Goal: Task Accomplishment & Management: Manage account settings

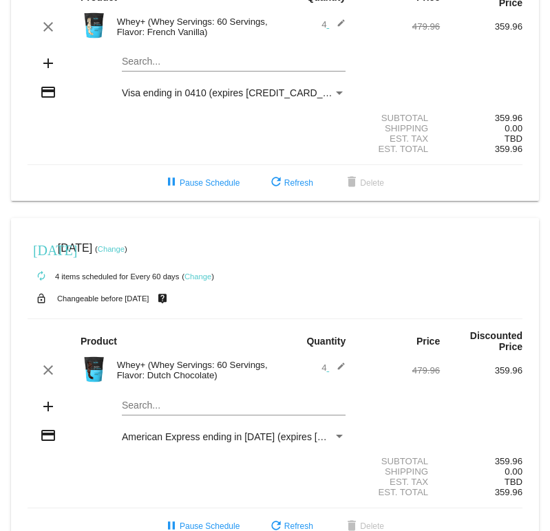
scroll to position [160, 0]
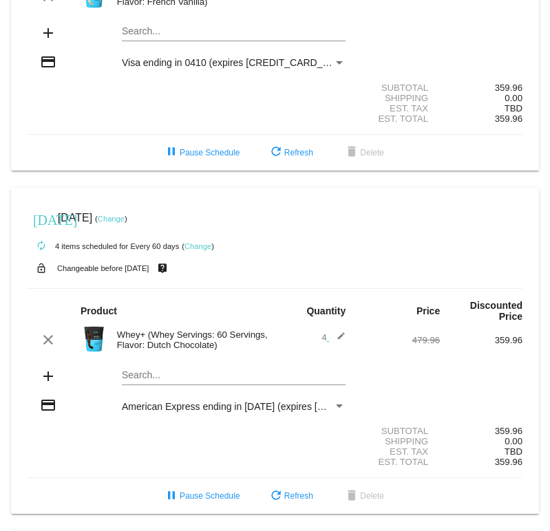
click at [327, 343] on span "4 edit" at bounding box center [333, 337] width 24 height 10
click at [339, 339] on mat-icon "edit" at bounding box center [337, 340] width 17 height 17
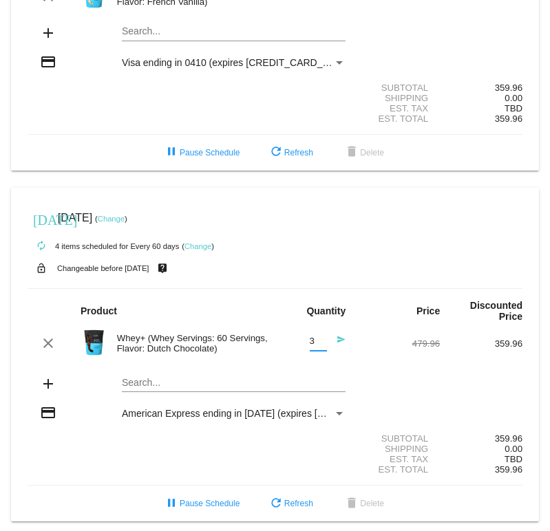
click at [324, 347] on input "3" at bounding box center [318, 342] width 17 height 10
type input "2"
click at [324, 347] on input "2" at bounding box center [318, 342] width 17 height 10
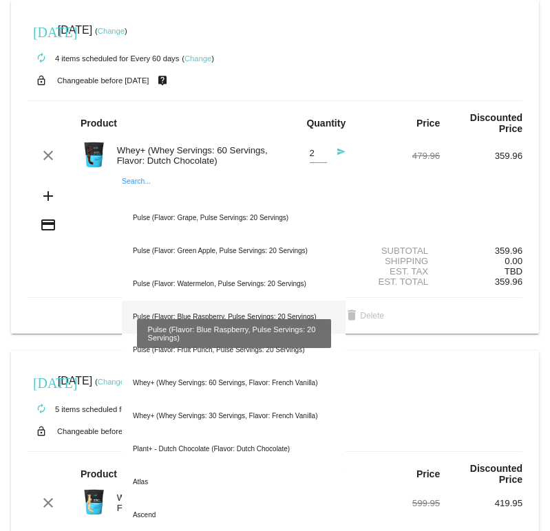
scroll to position [365, 0]
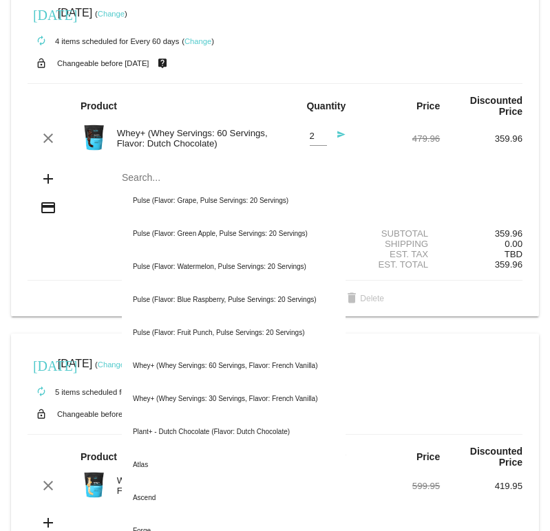
click at [83, 247] on div "Shipping 0.00" at bounding box center [275, 244] width 495 height 10
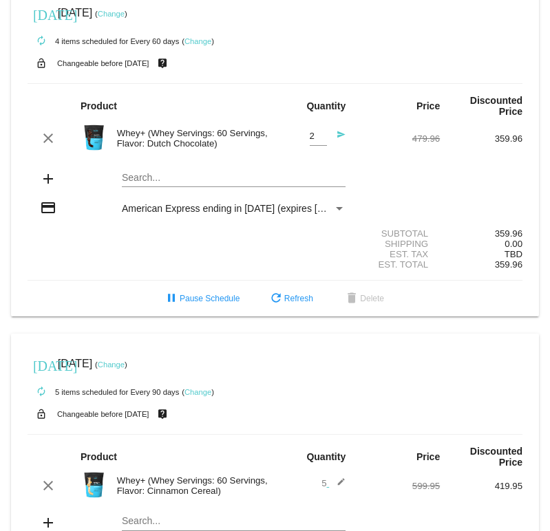
click at [83, 247] on div "Shipping 0.00" at bounding box center [275, 244] width 495 height 10
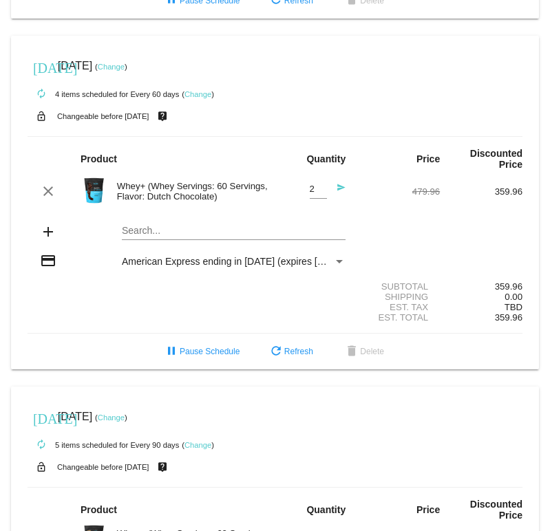
scroll to position [266, 0]
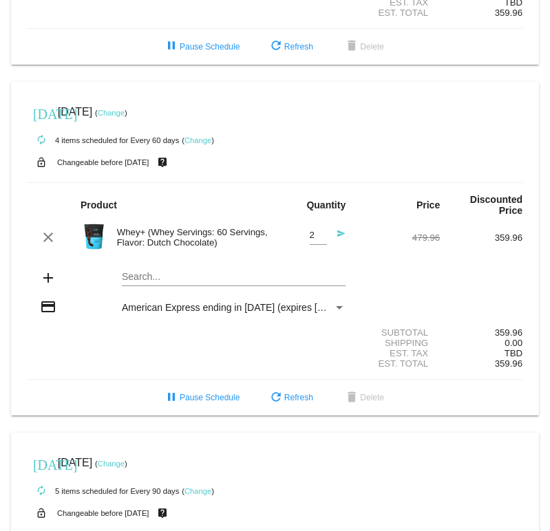
click at [341, 238] on mat-icon "send" at bounding box center [337, 237] width 17 height 17
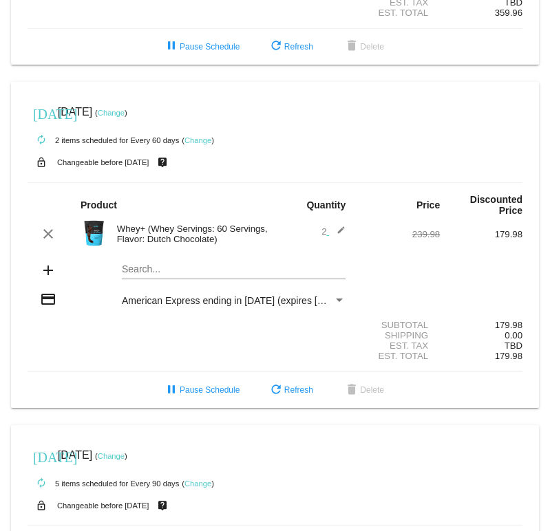
click at [327, 237] on span "2 edit" at bounding box center [333, 231] width 24 height 10
click at [339, 234] on mat-icon "edit" at bounding box center [337, 234] width 17 height 17
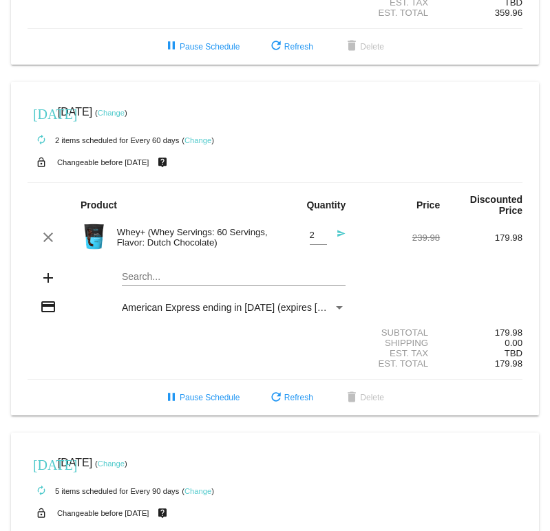
type input "3"
click at [325, 238] on input "3" at bounding box center [318, 236] width 17 height 10
click at [339, 237] on mat-icon "send" at bounding box center [337, 237] width 17 height 17
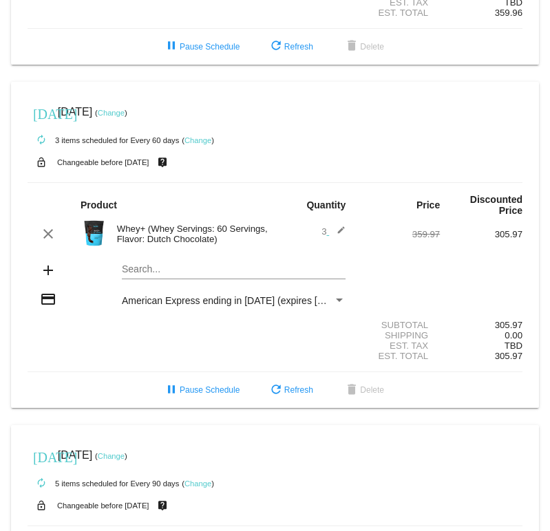
click at [325, 235] on span "3 edit" at bounding box center [333, 231] width 24 height 10
click at [340, 235] on mat-icon "edit" at bounding box center [337, 234] width 17 height 17
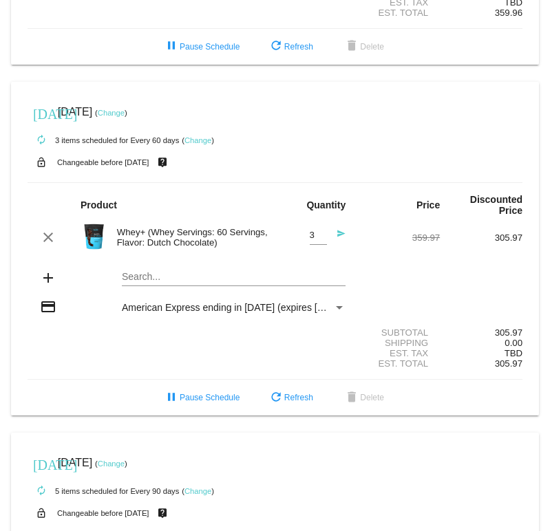
type input "4"
click at [324, 238] on input "4" at bounding box center [318, 236] width 17 height 10
click at [340, 240] on mat-icon "send" at bounding box center [337, 237] width 17 height 17
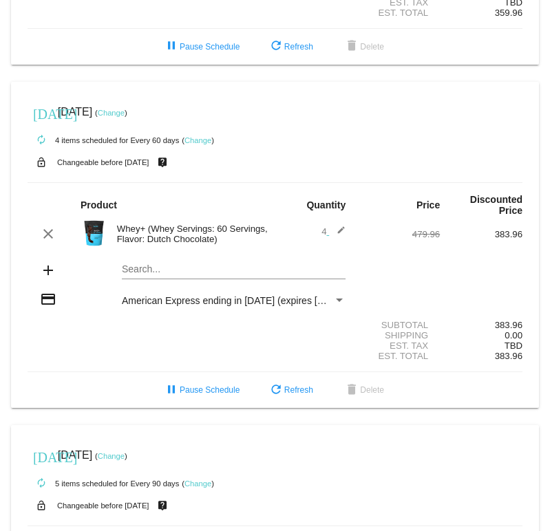
click at [326, 233] on span "4 edit" at bounding box center [333, 231] width 24 height 10
click at [340, 235] on mat-icon "edit" at bounding box center [337, 234] width 17 height 17
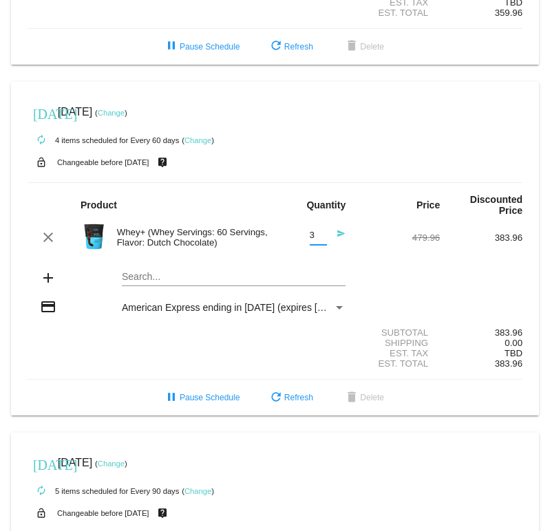
click at [321, 241] on input "3" at bounding box center [318, 236] width 17 height 10
type input "2"
click at [321, 241] on input "2" at bounding box center [318, 236] width 17 height 10
click at [343, 240] on mat-icon "send" at bounding box center [337, 237] width 17 height 17
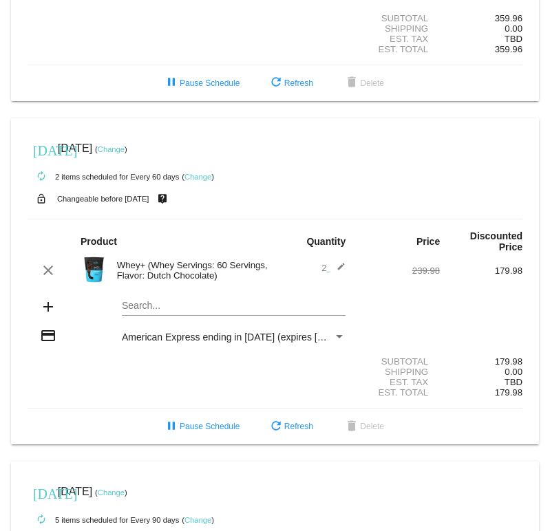
scroll to position [190, 0]
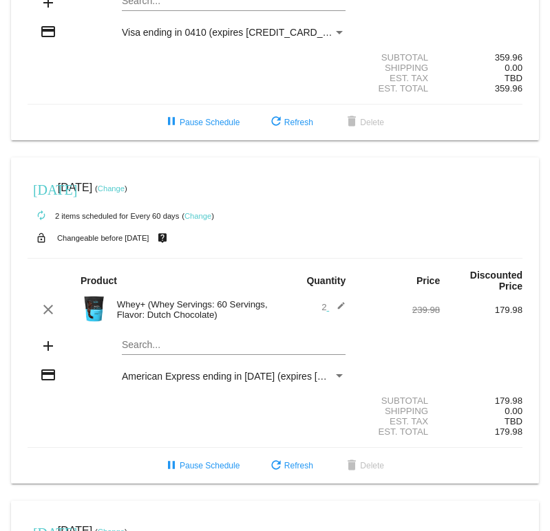
click at [125, 191] on link "Change" at bounding box center [111, 188] width 27 height 8
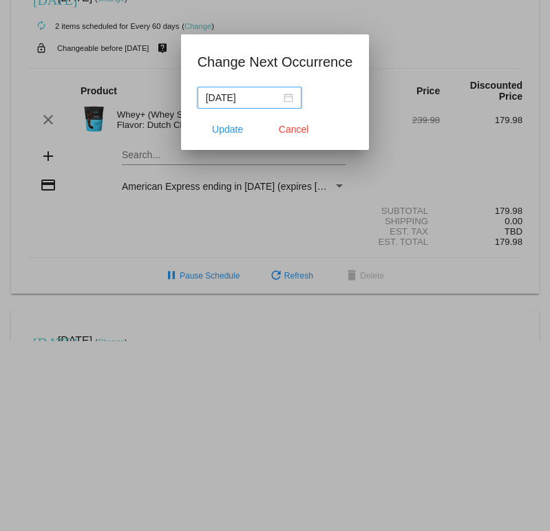
click at [278, 99] on div "[DATE]" at bounding box center [249, 97] width 87 height 15
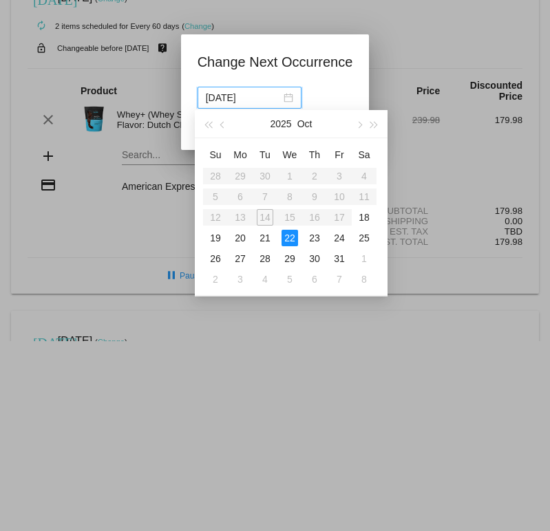
click at [269, 213] on table "Su Mo Tu We Th Fr Sa 28 29 30 1 2 3 4 5 6 7 8 9 10 11 12 13 14 15 16 17 18 19 2…" at bounding box center [289, 217] width 173 height 146
click at [215, 214] on table "Su Mo Tu We Th Fr Sa 28 29 30 1 2 3 4 5 6 7 8 9 10 11 12 13 14 15 16 17 18 19 2…" at bounding box center [289, 217] width 173 height 146
click at [370, 216] on div "18" at bounding box center [364, 217] width 17 height 17
type input "[DATE]"
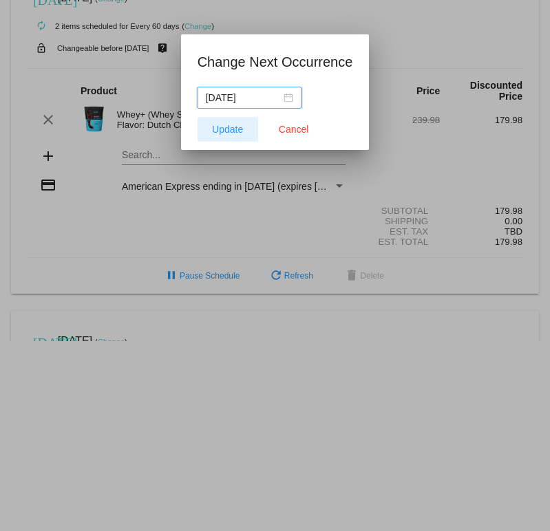
click at [236, 138] on button "Update" at bounding box center [228, 129] width 61 height 25
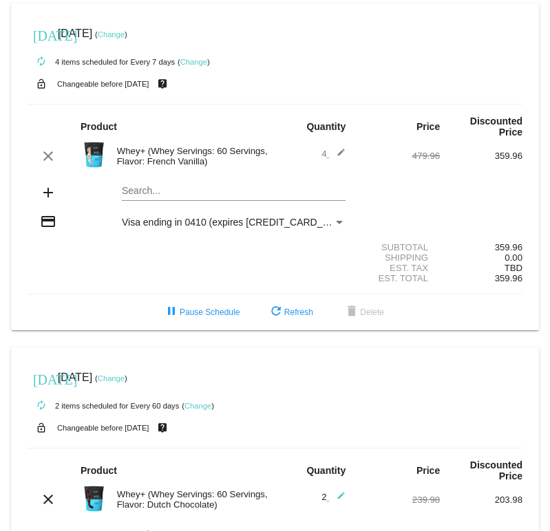
scroll to position [0, 0]
